Goal: Information Seeking & Learning: Learn about a topic

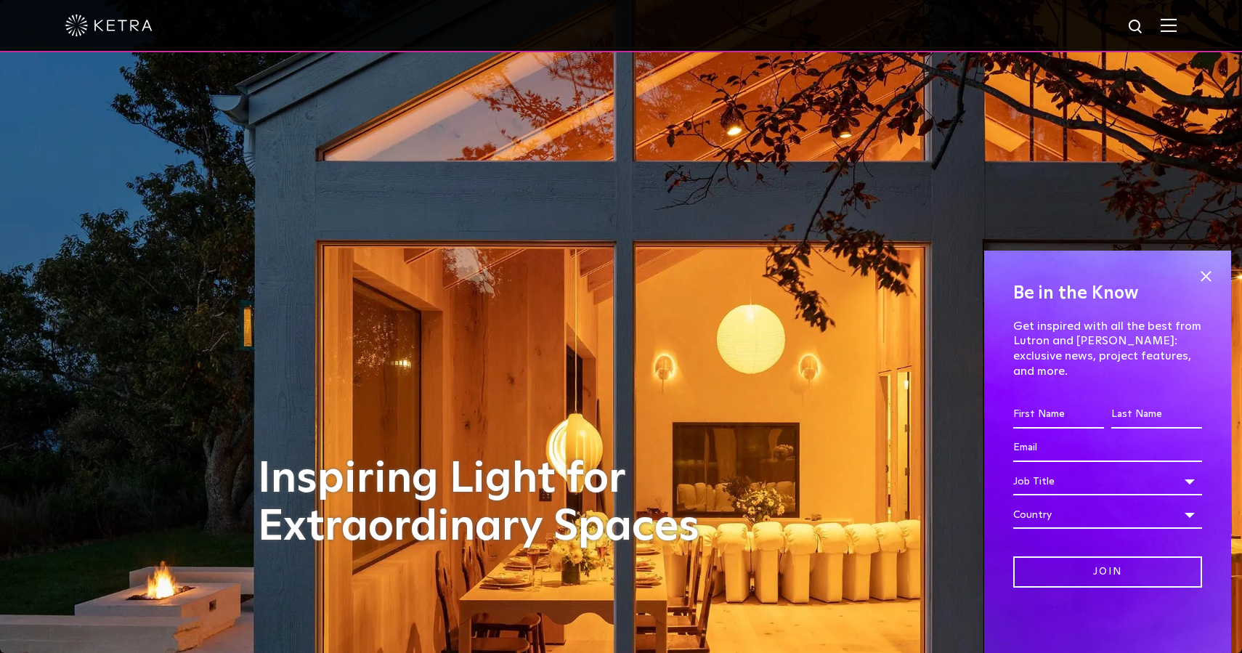
click at [1169, 24] on img at bounding box center [1169, 25] width 16 height 14
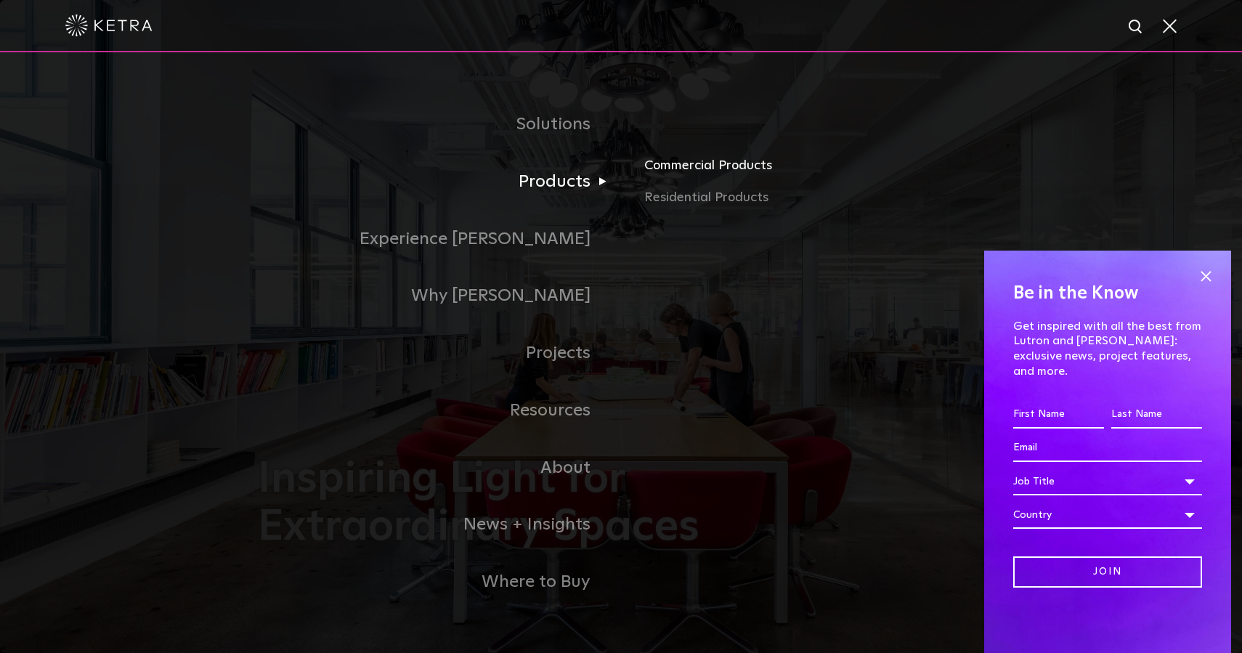
click at [681, 168] on link "Commercial Products" at bounding box center [814, 171] width 340 height 32
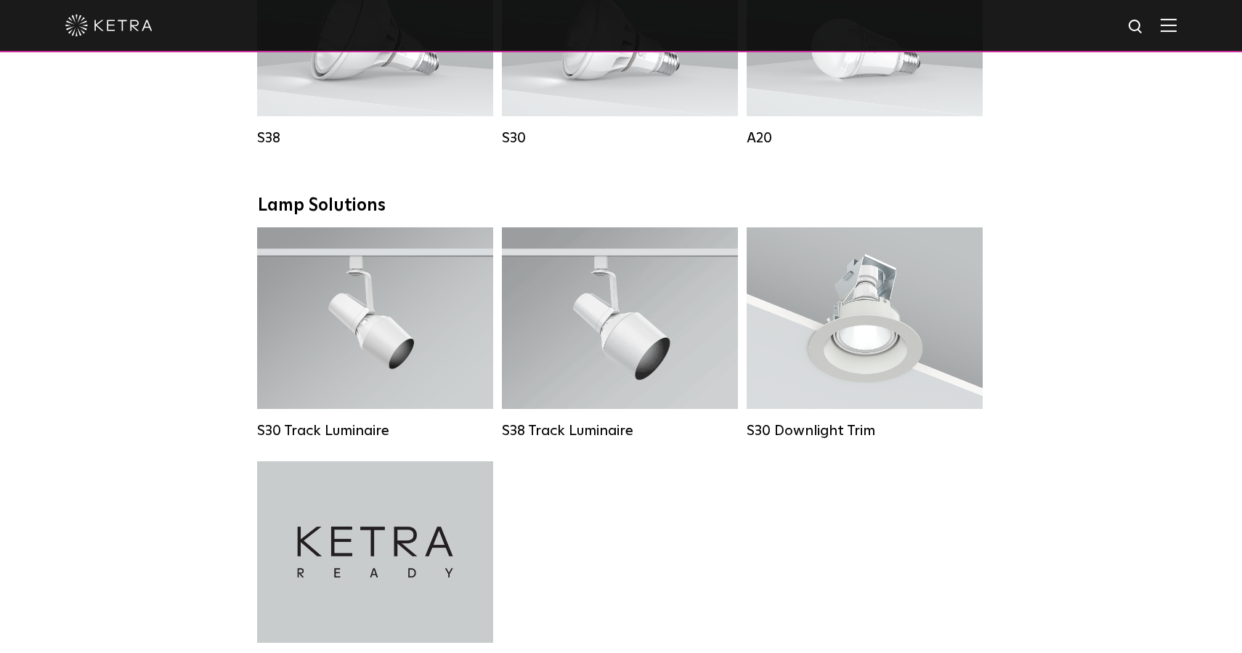
scroll to position [1206, 0]
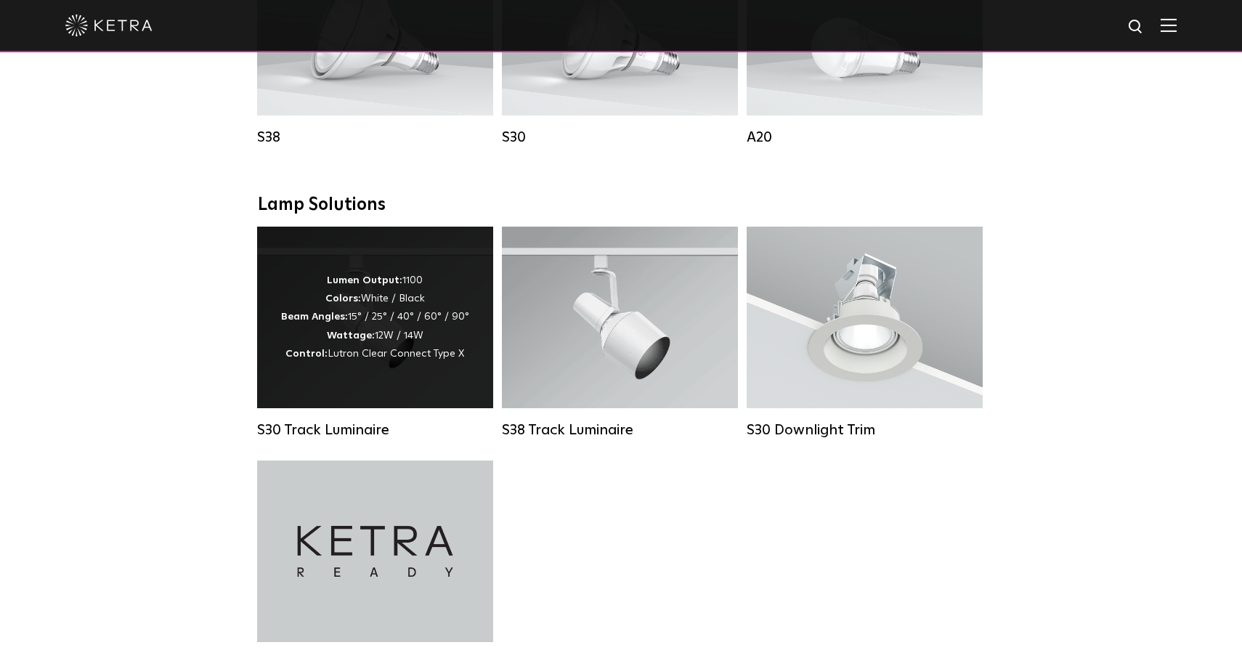
click at [382, 383] on div "Lumen Output: 1100 Colors: White / Black Beam Angles: 15° / 25° / 40° / 60° / 9…" at bounding box center [375, 318] width 236 height 182
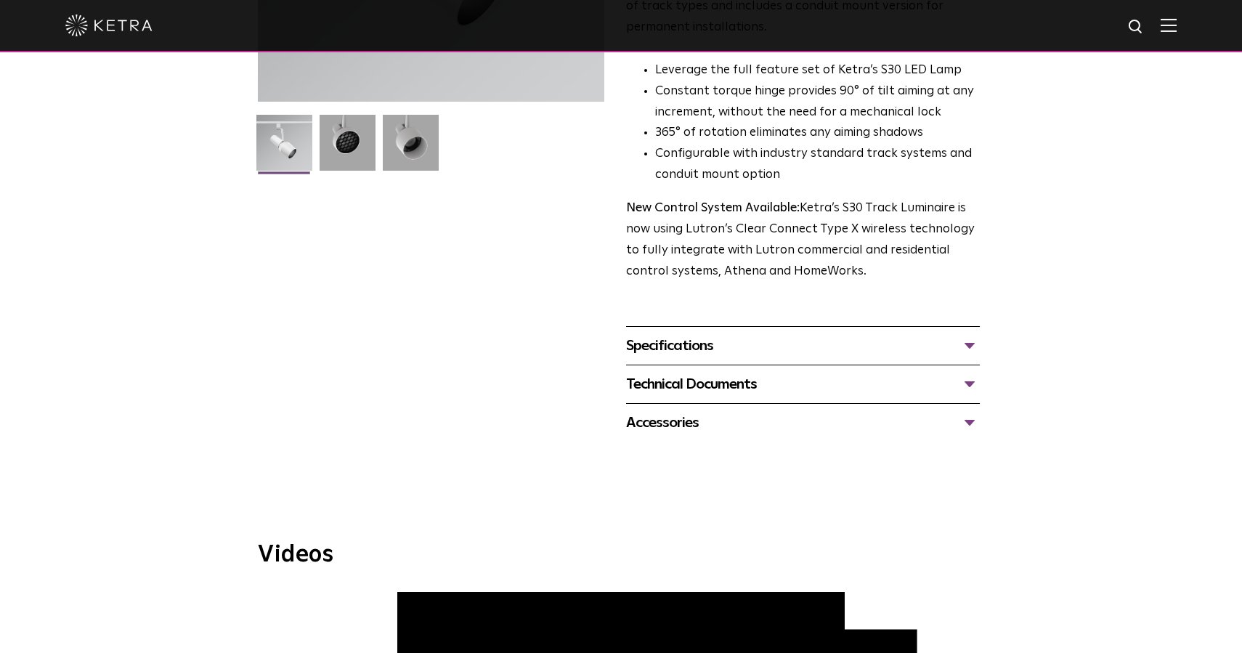
scroll to position [365, 0]
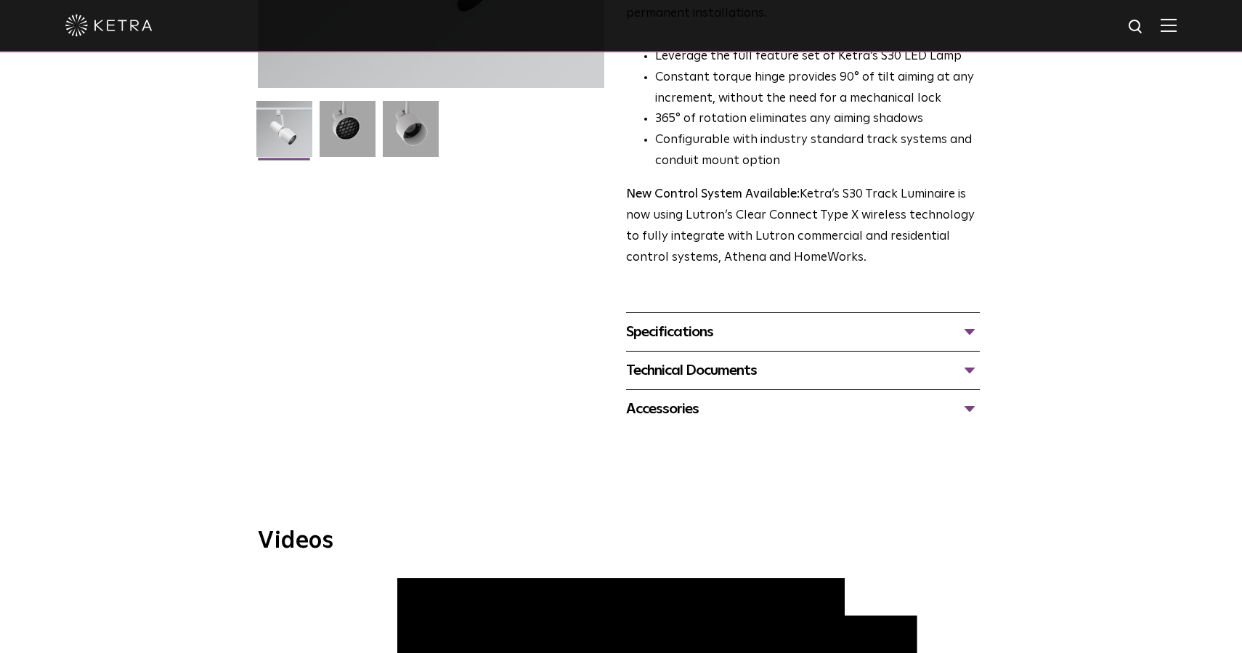
click at [706, 320] on div "Specifications" at bounding box center [803, 331] width 354 height 23
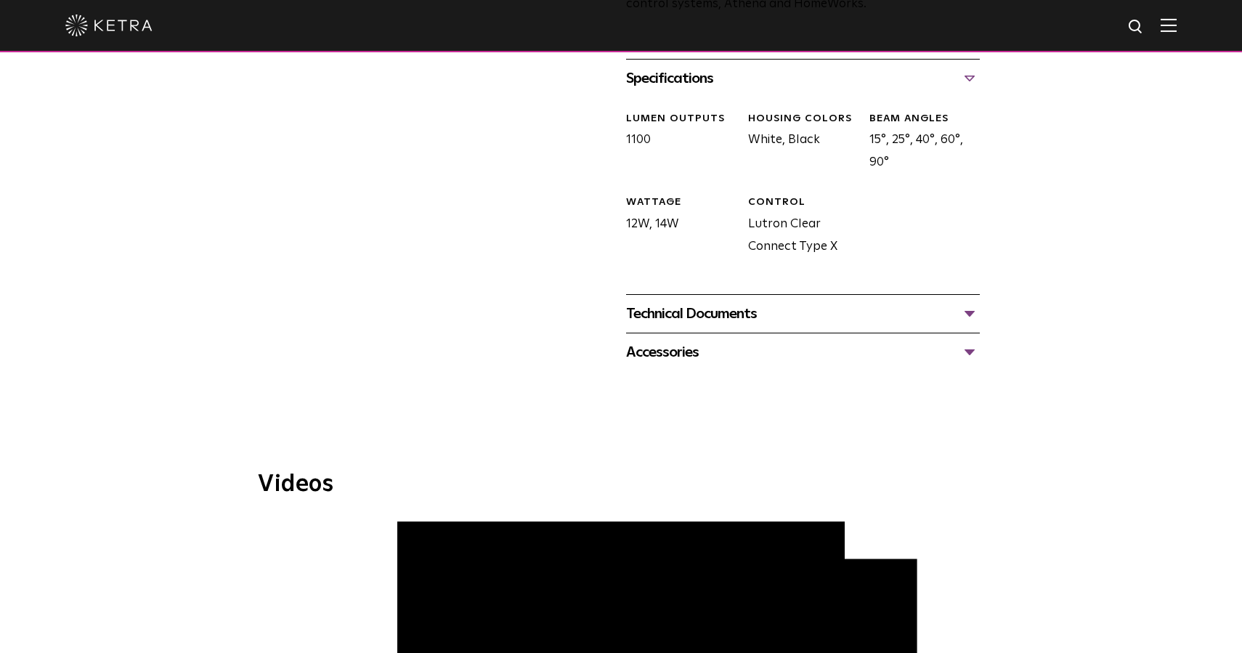
scroll to position [622, 0]
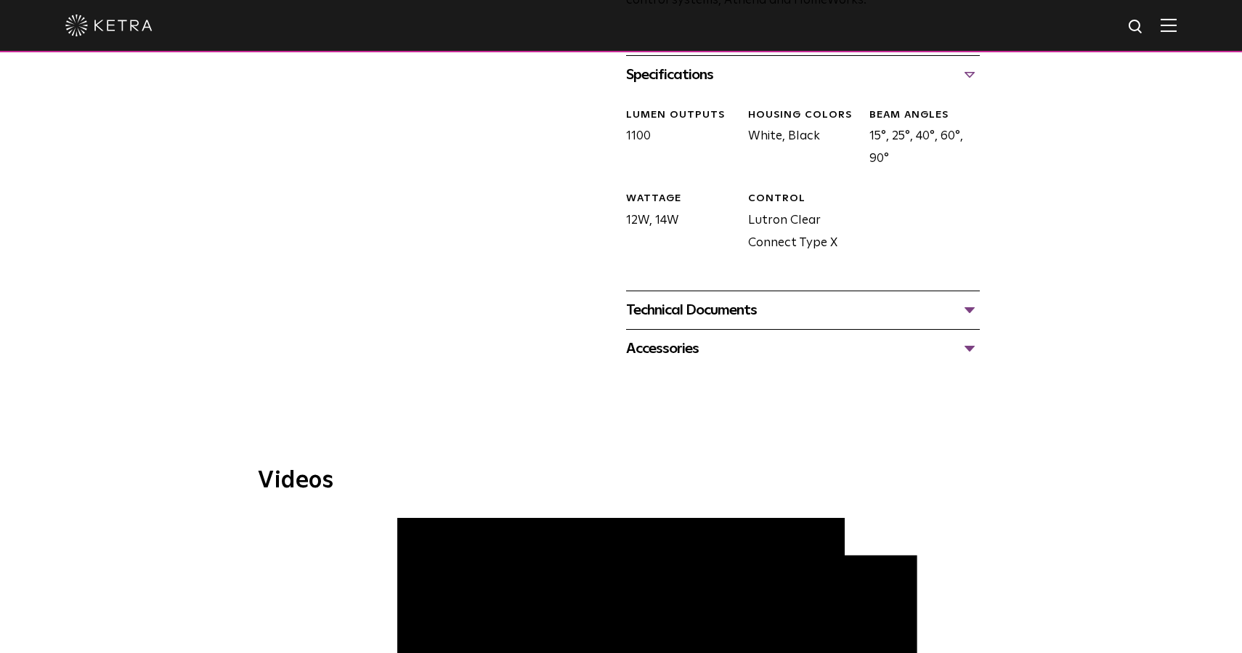
click at [681, 299] on div "Technical Documents" at bounding box center [803, 310] width 354 height 23
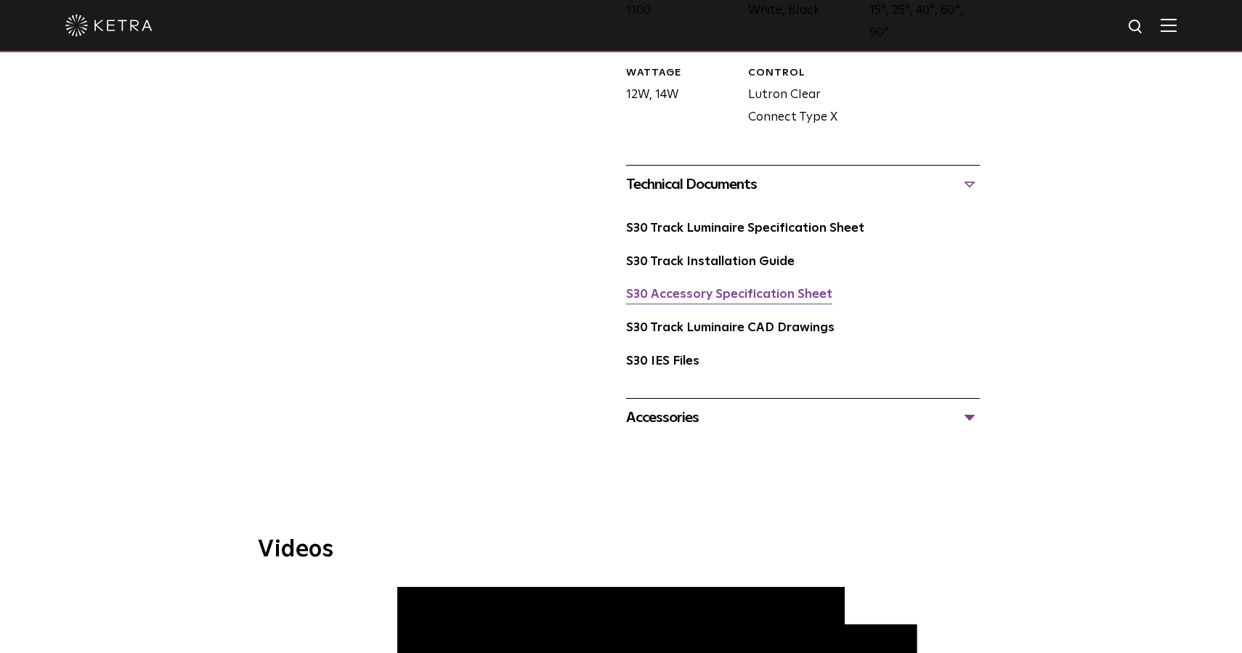
scroll to position [785, 0]
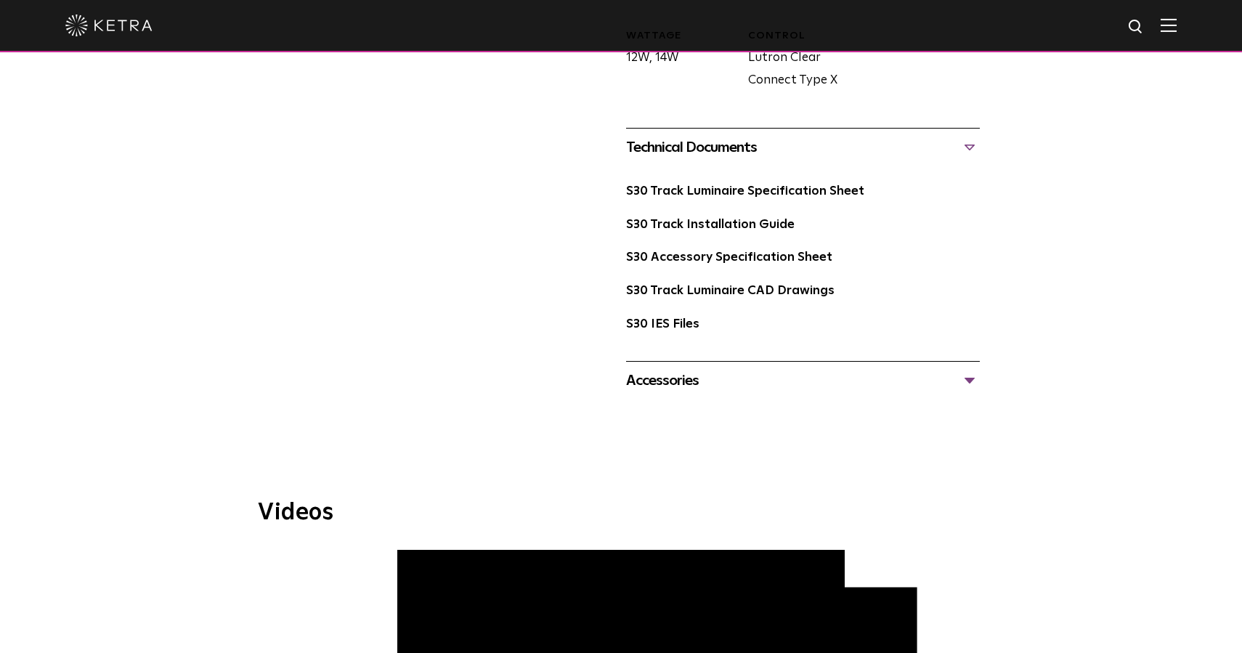
click at [669, 369] on div "Accessories" at bounding box center [803, 380] width 354 height 23
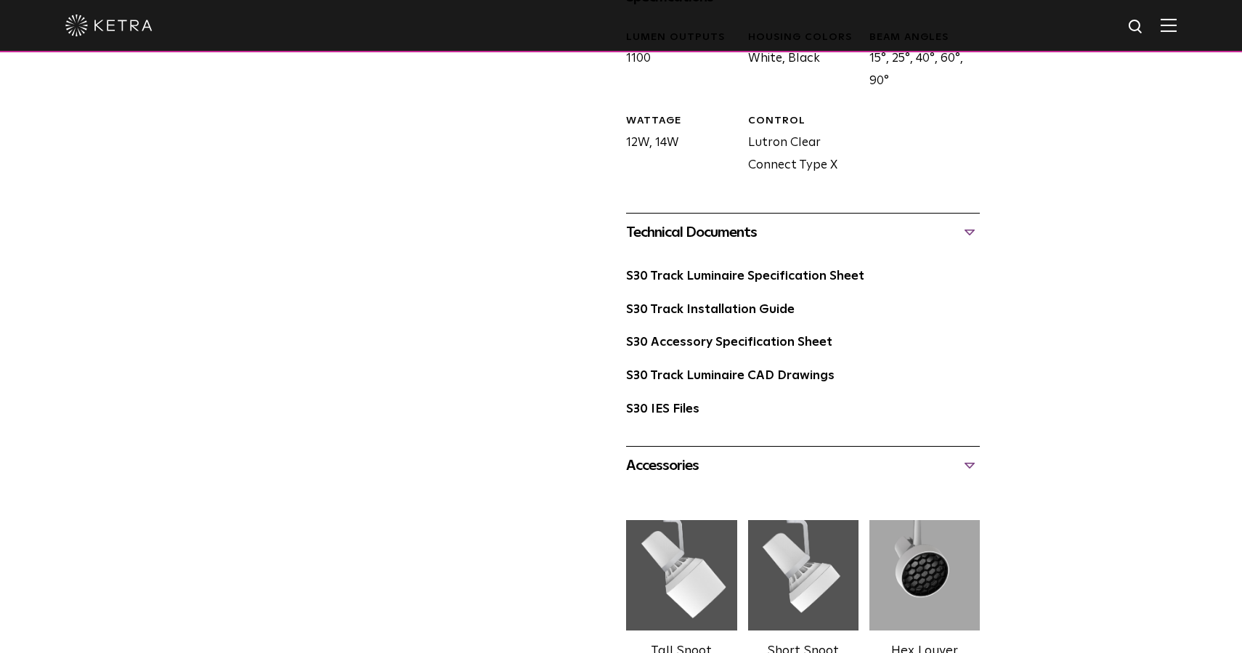
scroll to position [0, 0]
